Goal: Task Accomplishment & Management: Manage account settings

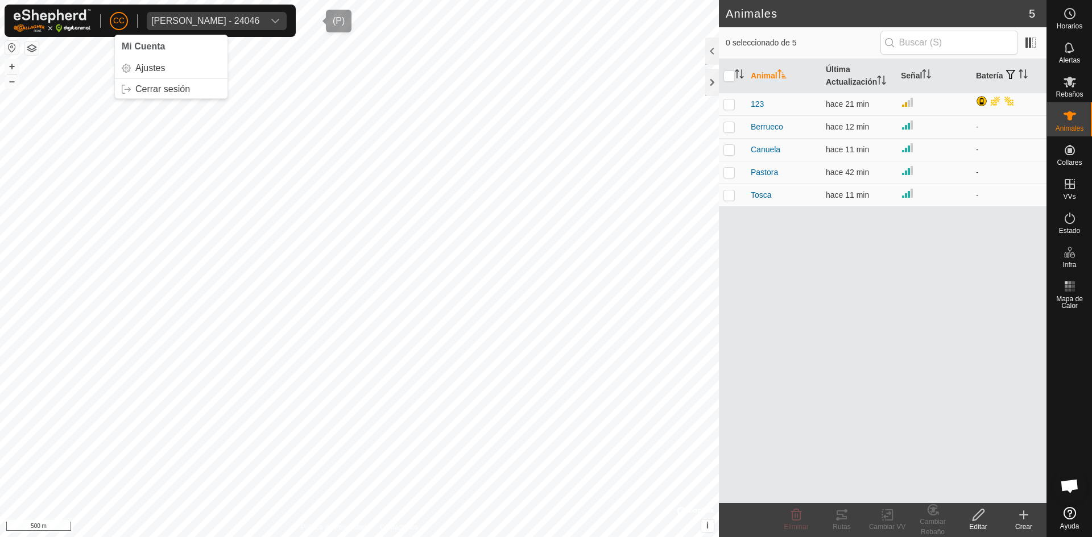
click at [247, 22] on div "[PERSON_NAME] - 24046" at bounding box center [205, 20] width 108 height 9
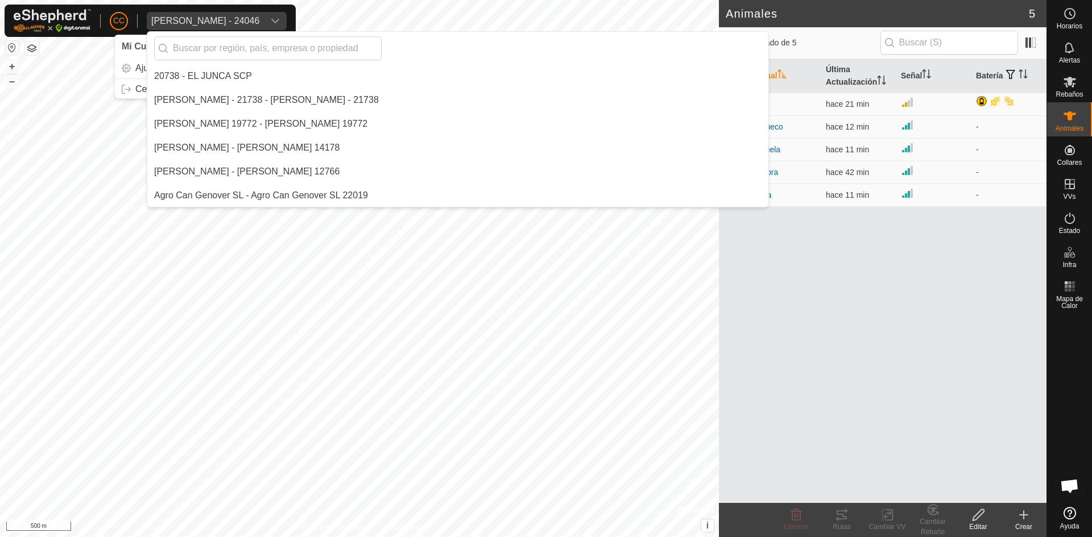
scroll to position [6496, 0]
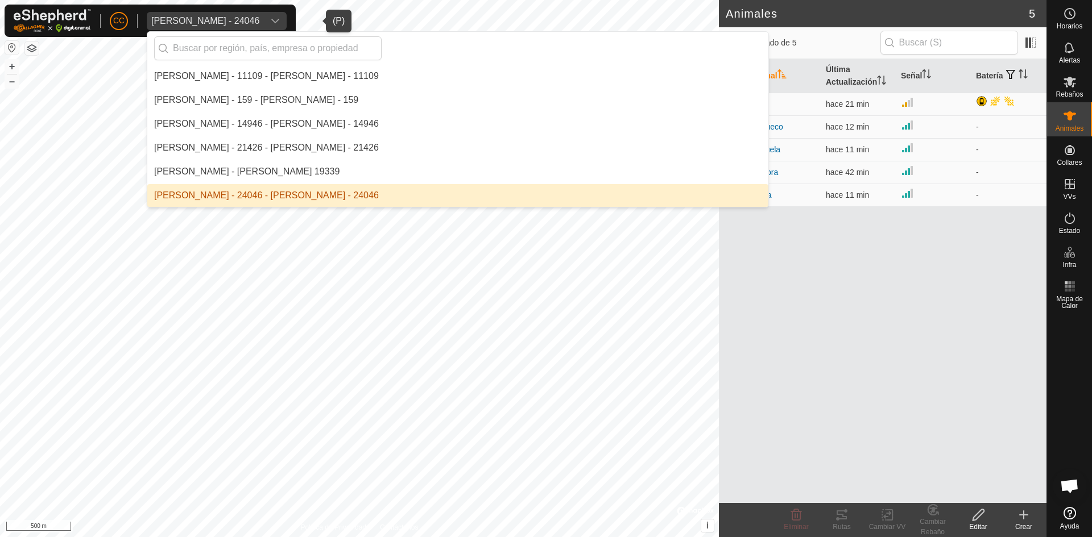
click at [224, 192] on li "[PERSON_NAME] - 24046 - [PERSON_NAME] - 24046" at bounding box center [457, 195] width 621 height 23
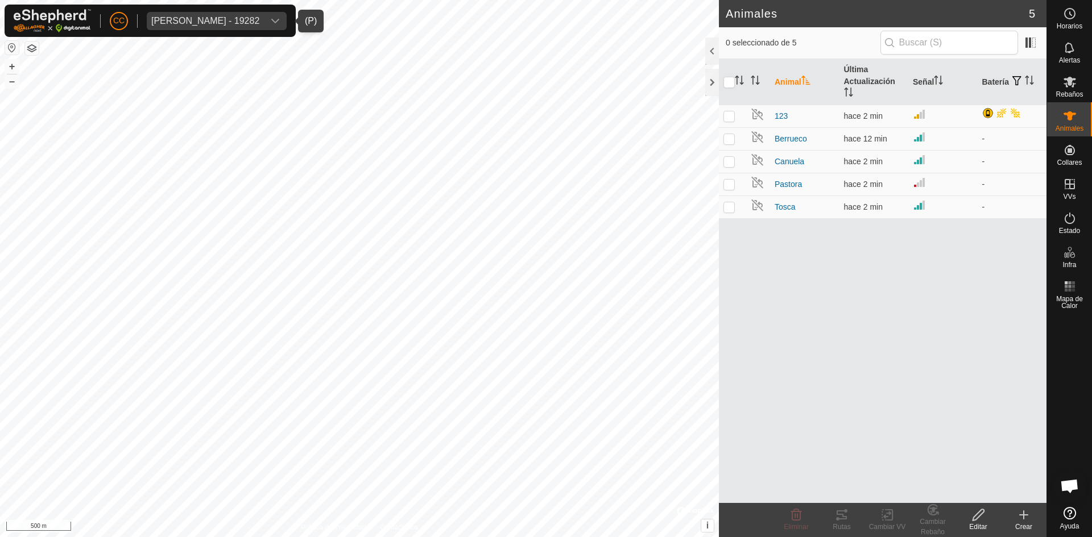
click at [278, 14] on div "dropdown trigger" at bounding box center [275, 21] width 23 height 18
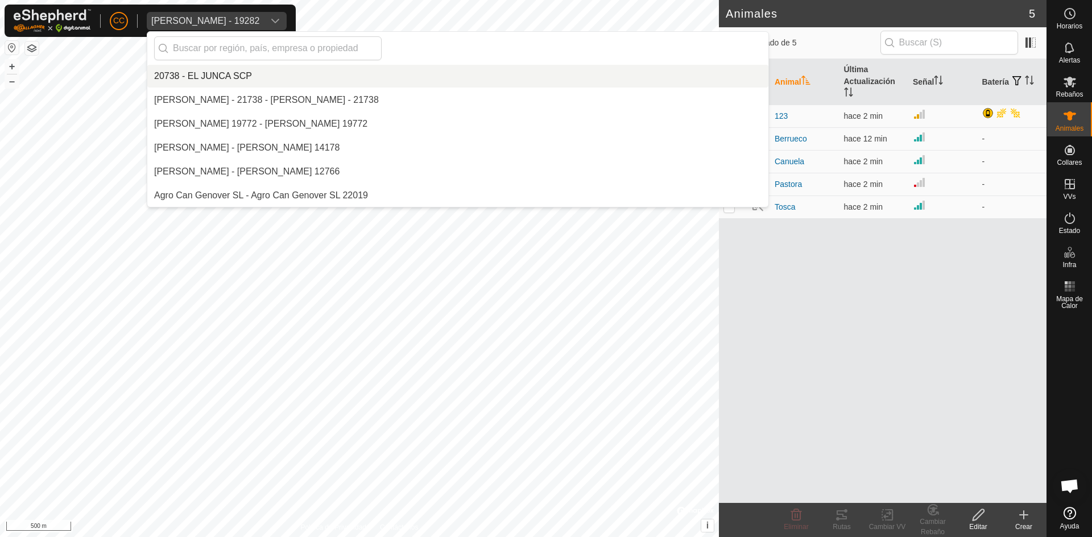
scroll to position [1863, 0]
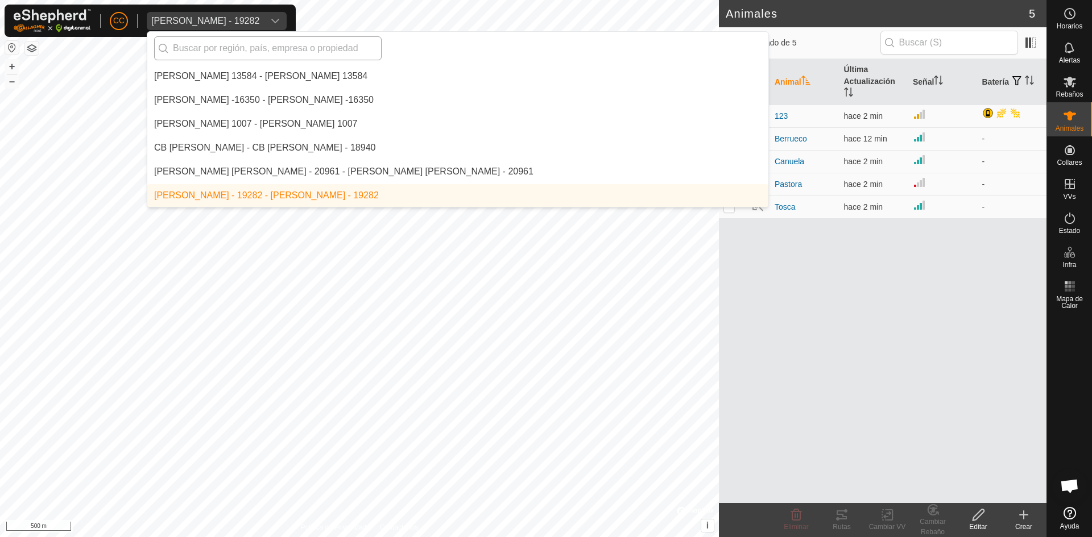
click at [269, 52] on input "text" at bounding box center [267, 48] width 227 height 24
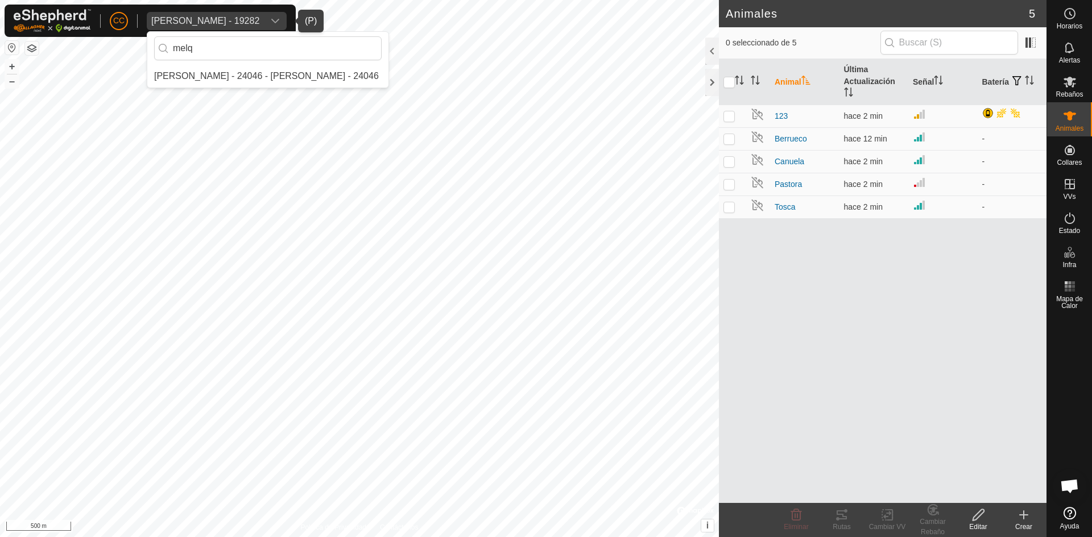
scroll to position [0, 0]
type input "melquia"
click at [241, 76] on li "[PERSON_NAME] - 24046 - [PERSON_NAME] - 24046" at bounding box center [267, 76] width 241 height 23
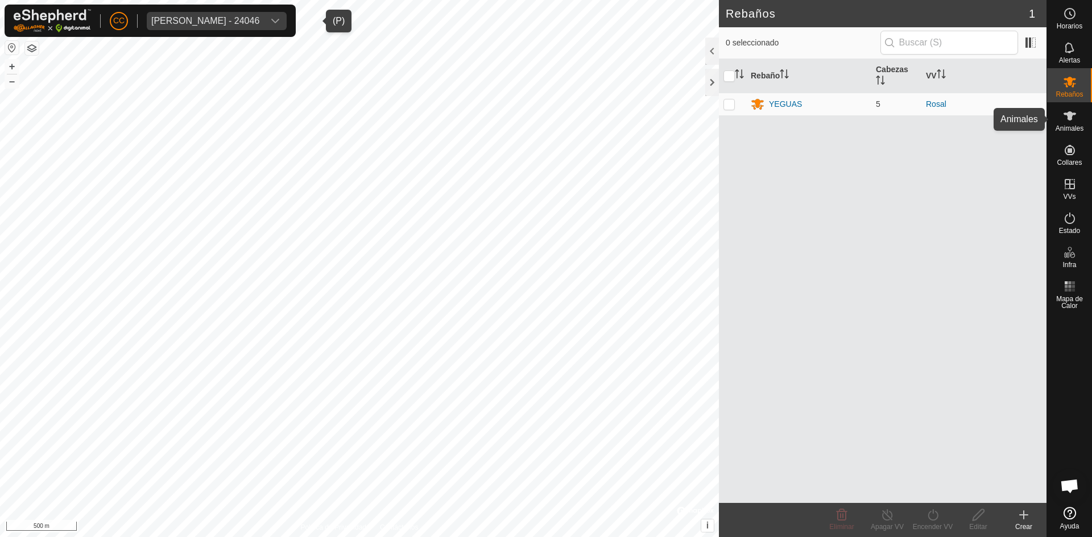
click at [1071, 117] on icon at bounding box center [1069, 115] width 13 height 9
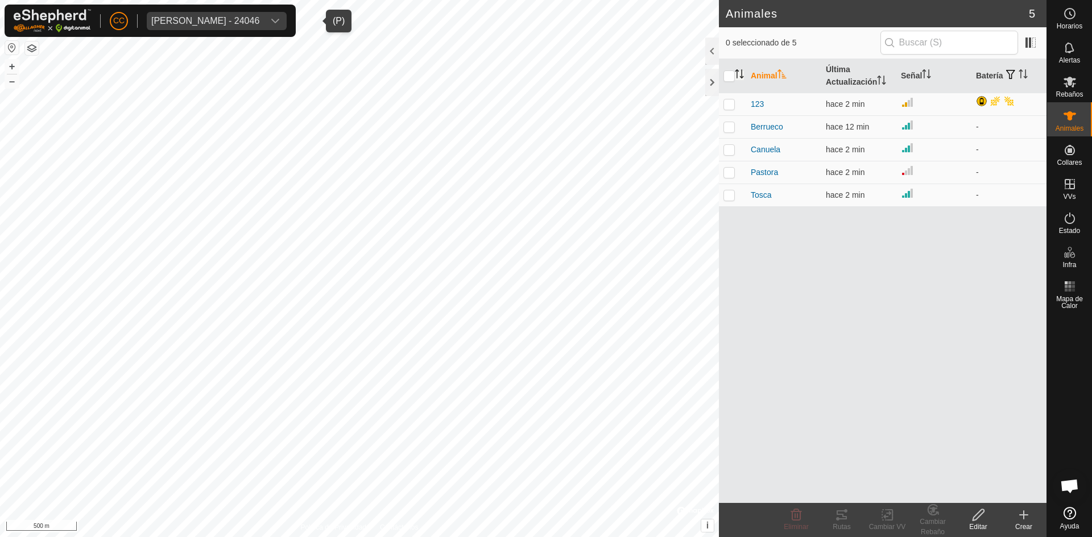
click at [735, 76] on icon "Activar para ordenar" at bounding box center [739, 73] width 9 height 9
click at [732, 71] on input "checkbox" at bounding box center [728, 76] width 11 height 11
checkbox input "true"
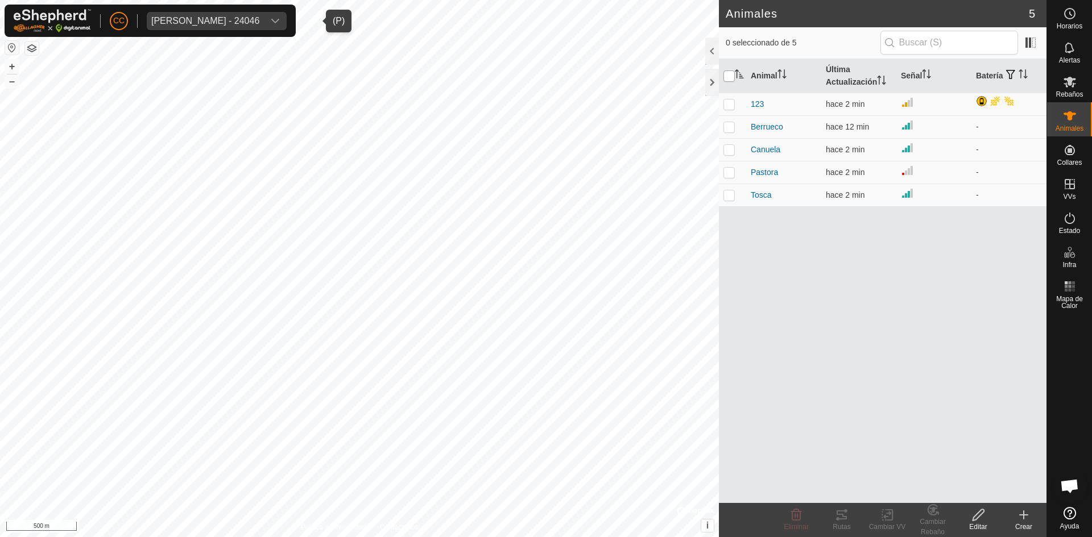
checkbox input "true"
click at [843, 514] on icon at bounding box center [842, 515] width 14 height 14
